Goal: Task Accomplishment & Management: Use online tool/utility

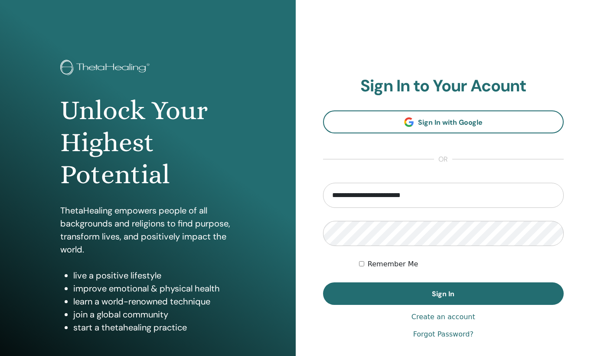
type input "**********"
click at [443, 294] on button "Sign In" at bounding box center [443, 294] width 241 height 23
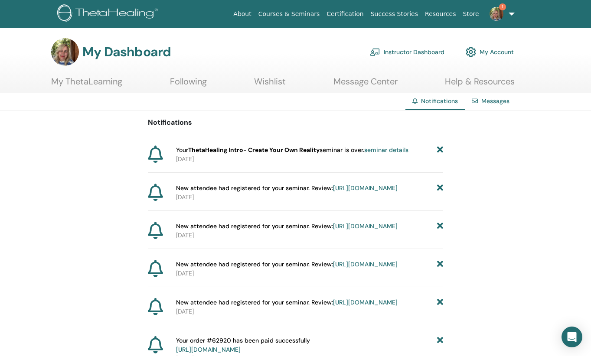
click at [394, 50] on link "Instructor Dashboard" at bounding box center [407, 52] width 75 height 19
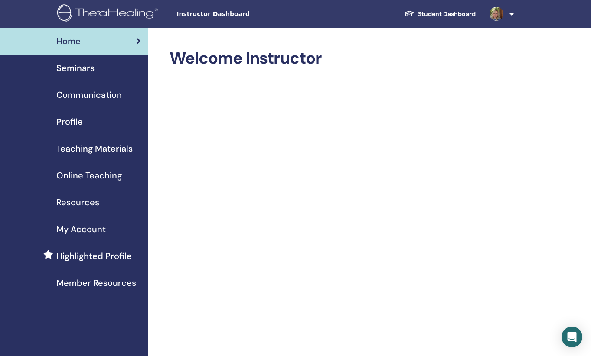
click at [87, 149] on span "Teaching Materials" at bounding box center [94, 148] width 76 height 13
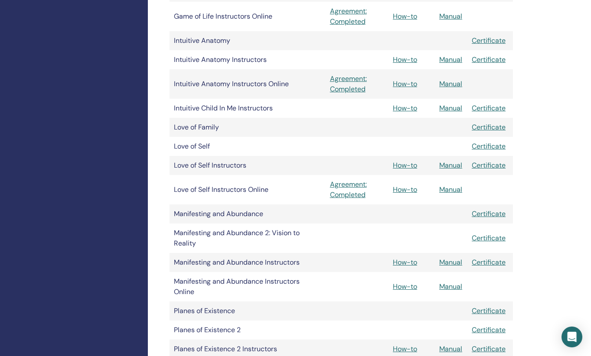
scroll to position [653, 0]
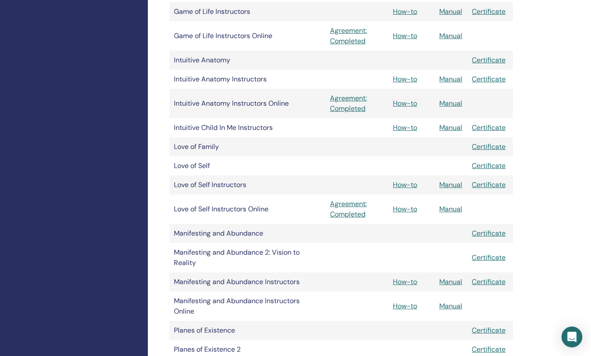
click at [448, 127] on link "Manual" at bounding box center [450, 127] width 23 height 9
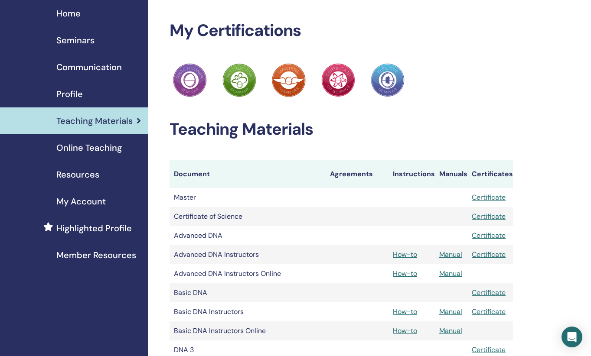
scroll to position [24, 0]
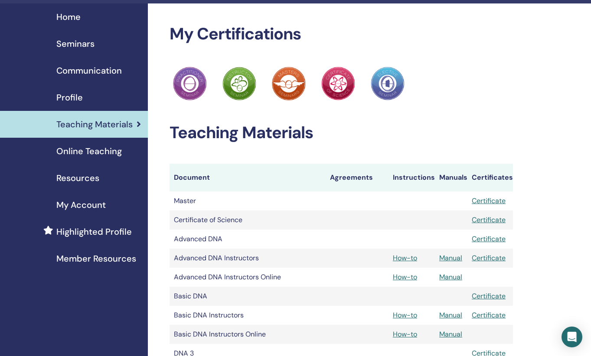
click at [72, 44] on span "Seminars" at bounding box center [75, 43] width 38 height 13
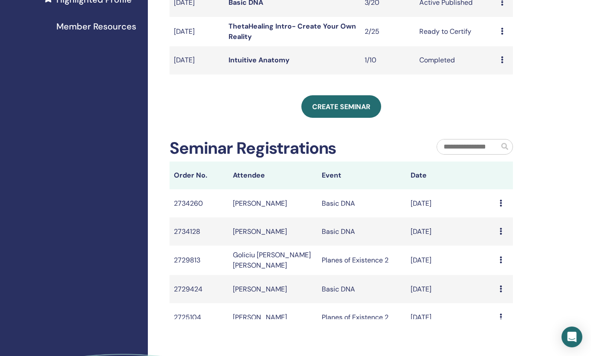
scroll to position [260, 0]
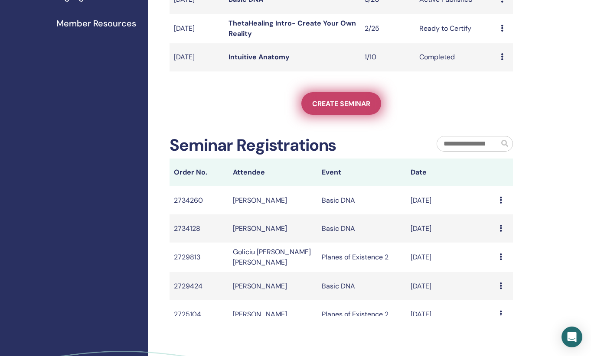
click at [345, 109] on link "Create seminar" at bounding box center [341, 103] width 80 height 23
